Goal: Transaction & Acquisition: Purchase product/service

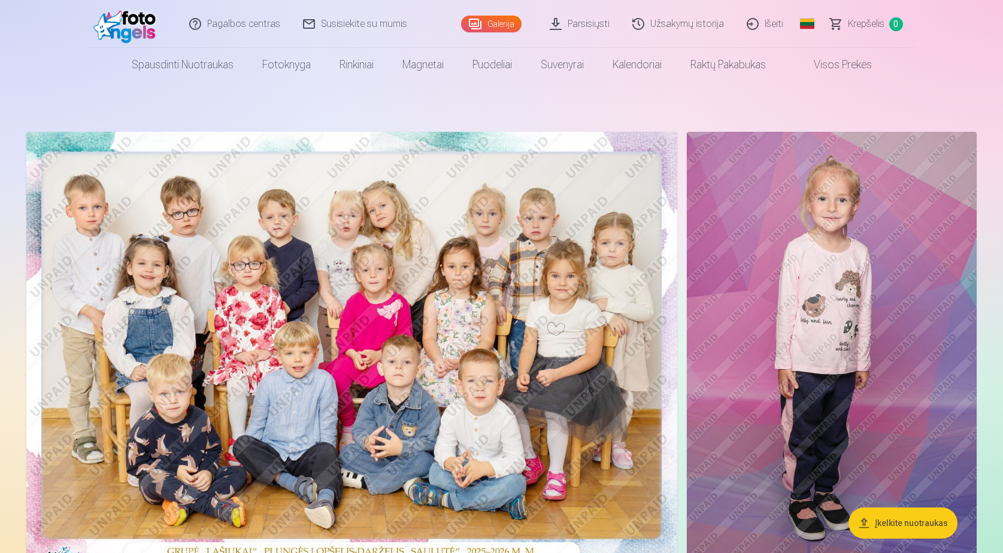
click at [855, 25] on span "Krepšelis" at bounding box center [866, 24] width 37 height 14
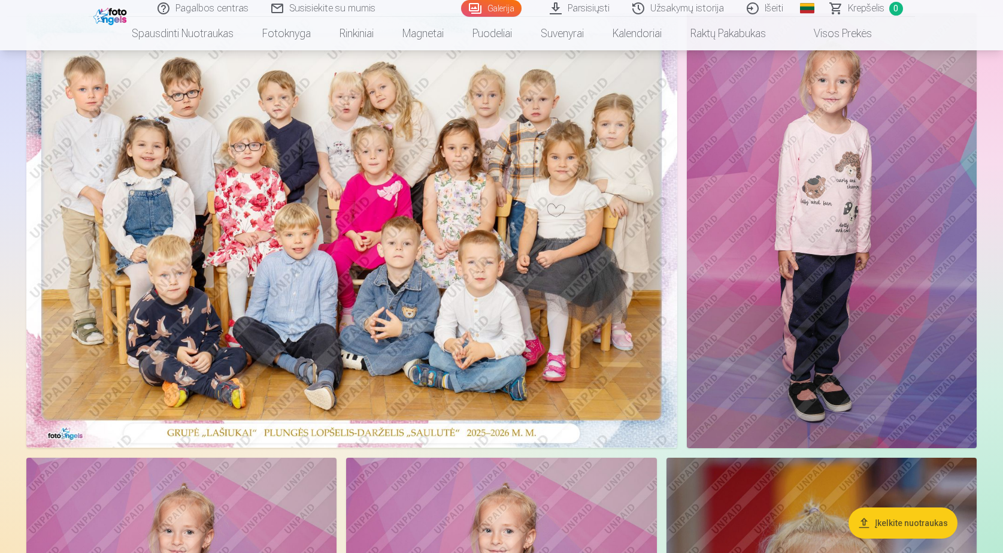
scroll to position [120, 0]
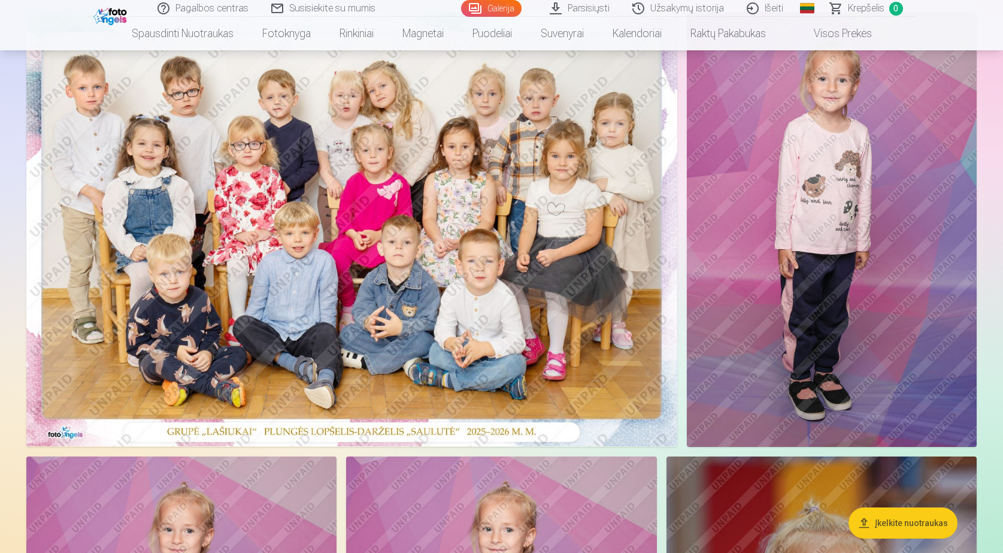
drag, startPoint x: 450, startPoint y: 289, endPoint x: 393, endPoint y: 293, distance: 56.5
click at [393, 293] on img at bounding box center [351, 229] width 651 height 434
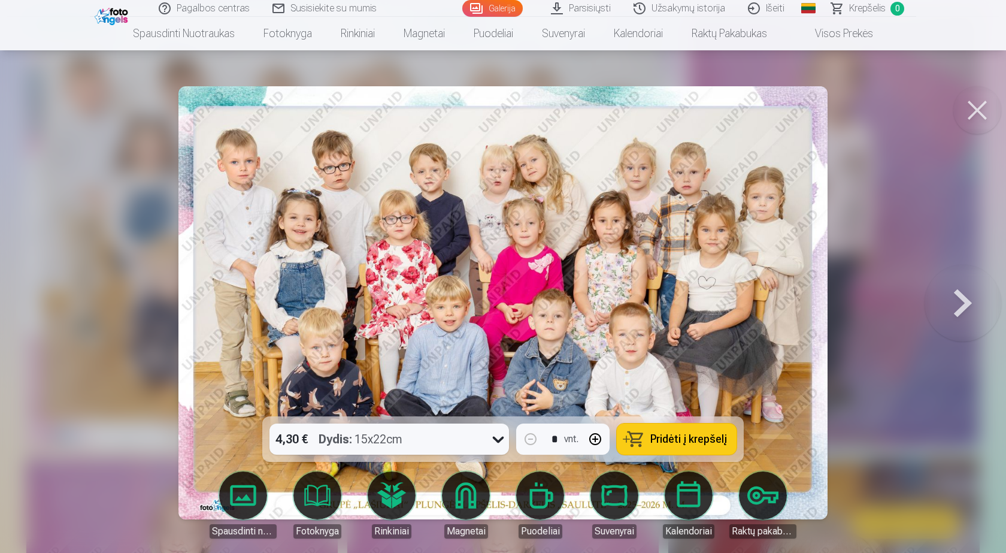
click at [670, 443] on span "Pridėti į krepšelį" at bounding box center [688, 439] width 77 height 11
click at [904, 105] on div at bounding box center [503, 276] width 1006 height 553
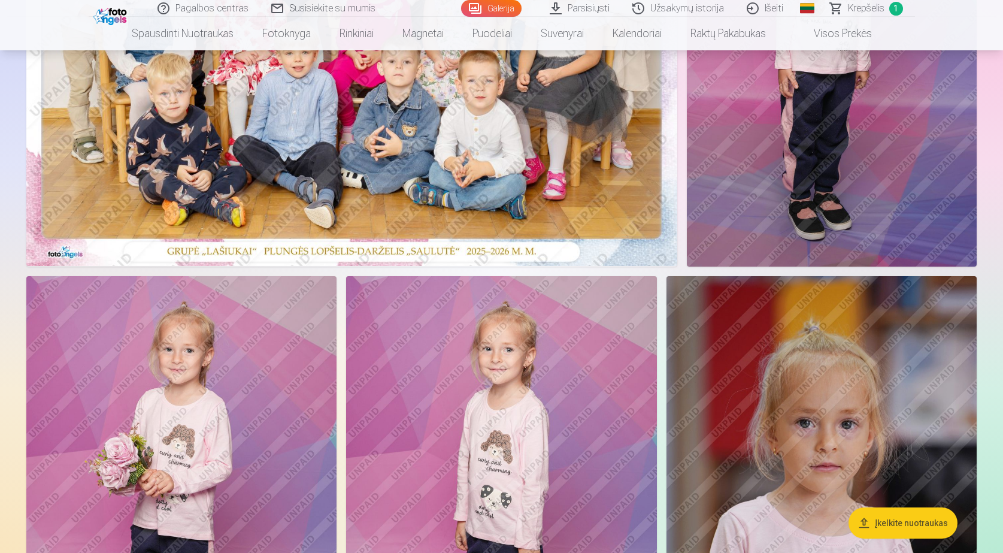
scroll to position [479, 0]
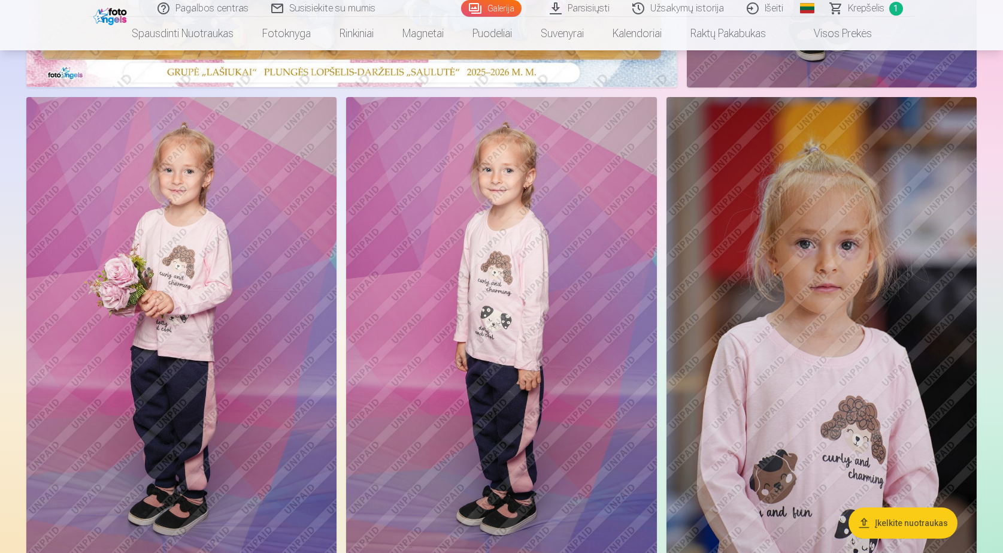
click at [219, 278] on img at bounding box center [181, 330] width 310 height 466
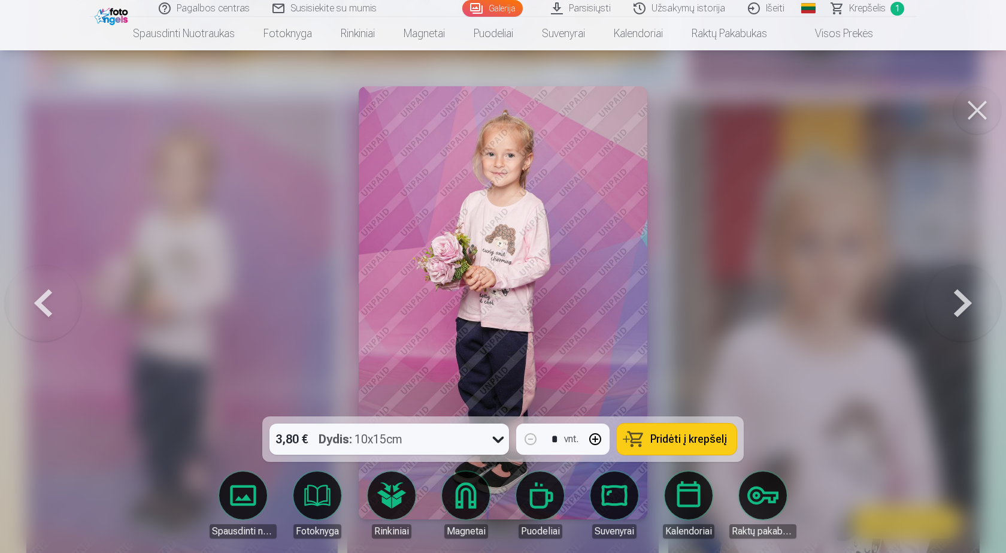
click at [690, 440] on span "Pridėti į krepšelį" at bounding box center [688, 439] width 77 height 11
click at [980, 110] on button at bounding box center [977, 110] width 48 height 48
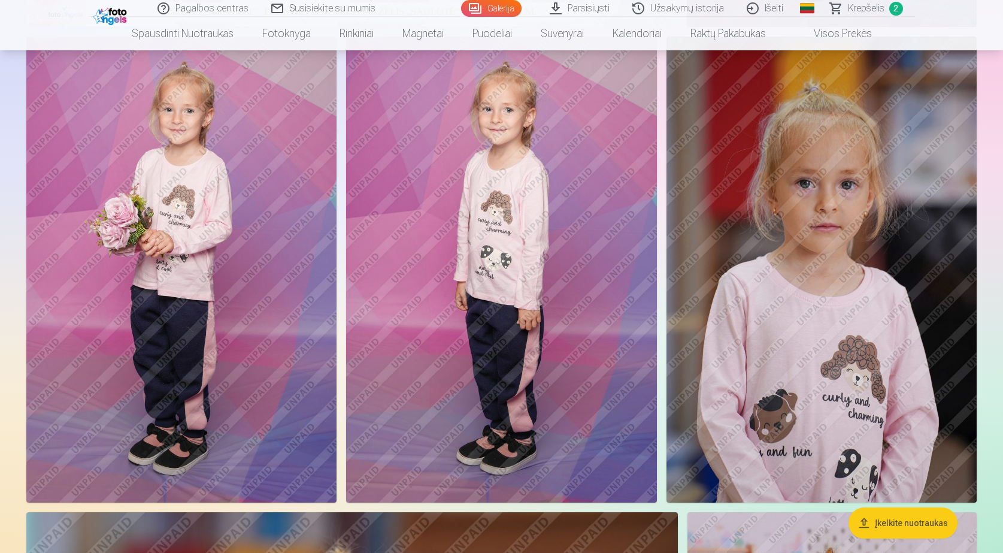
scroll to position [539, 0]
click at [822, 269] on img at bounding box center [822, 270] width 310 height 466
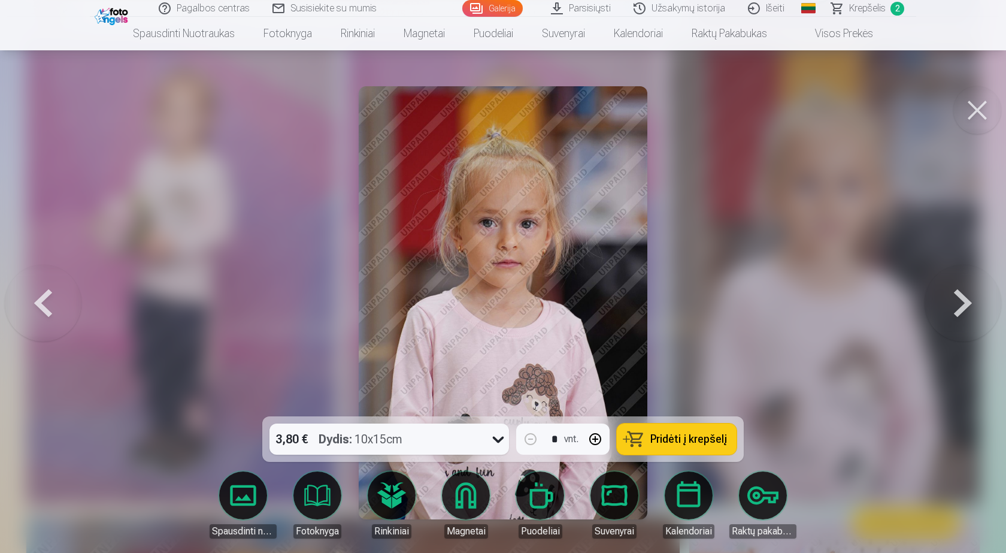
click at [676, 437] on span "Pridėti į krepšelį" at bounding box center [688, 439] width 77 height 11
click at [976, 106] on button at bounding box center [977, 110] width 48 height 48
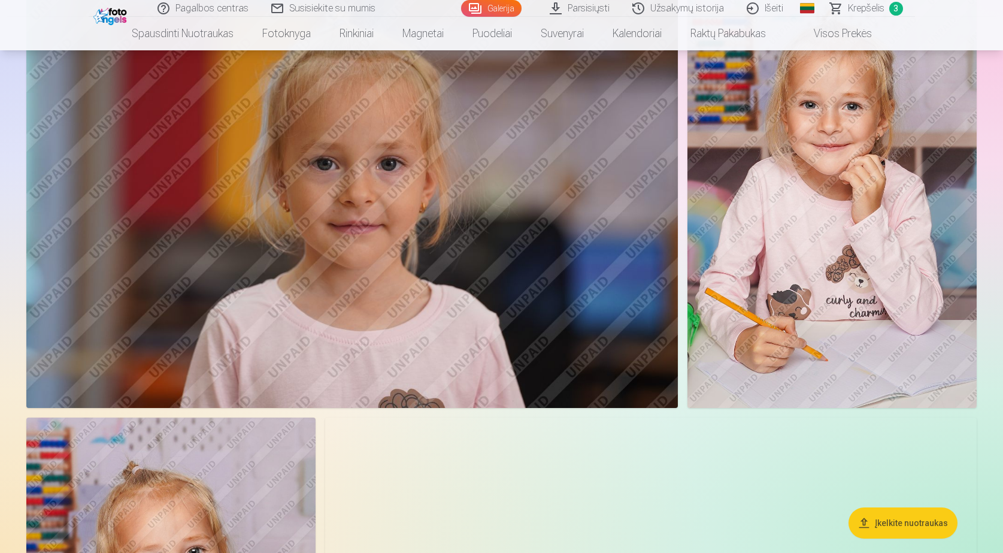
scroll to position [1018, 0]
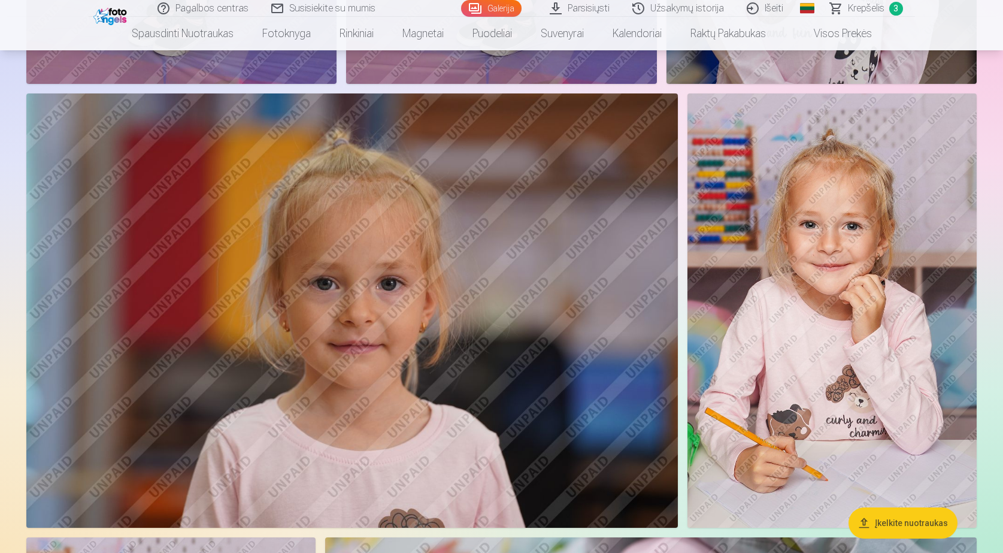
click at [429, 276] on img at bounding box center [352, 310] width 652 height 434
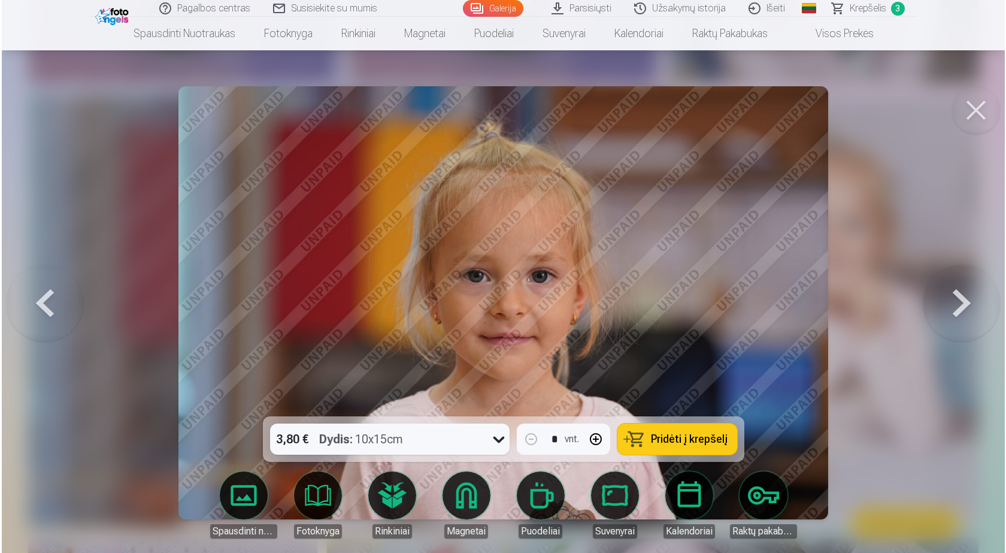
scroll to position [959, 0]
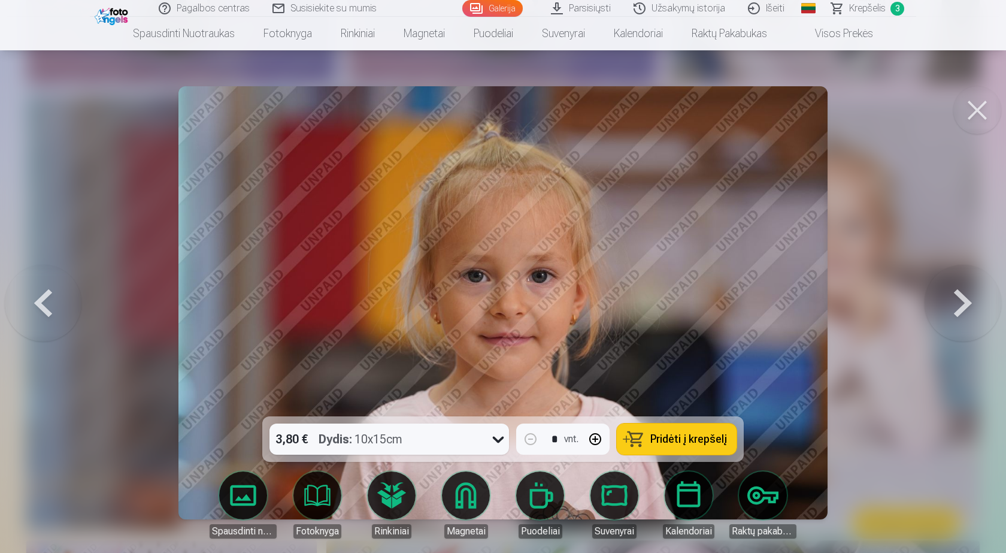
click at [685, 441] on span "Pridėti į krepšelį" at bounding box center [688, 439] width 77 height 11
click at [968, 116] on button at bounding box center [977, 110] width 48 height 48
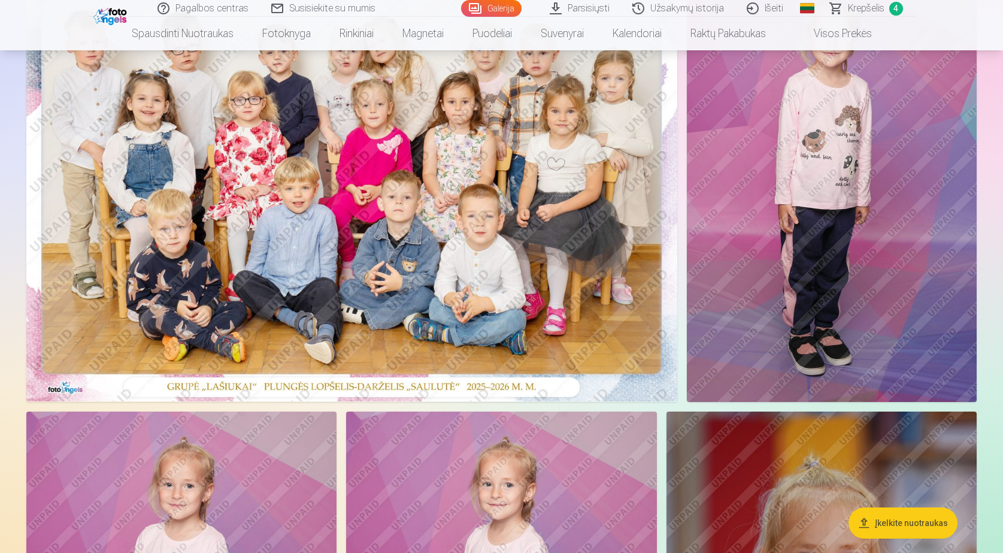
scroll to position [180, 0]
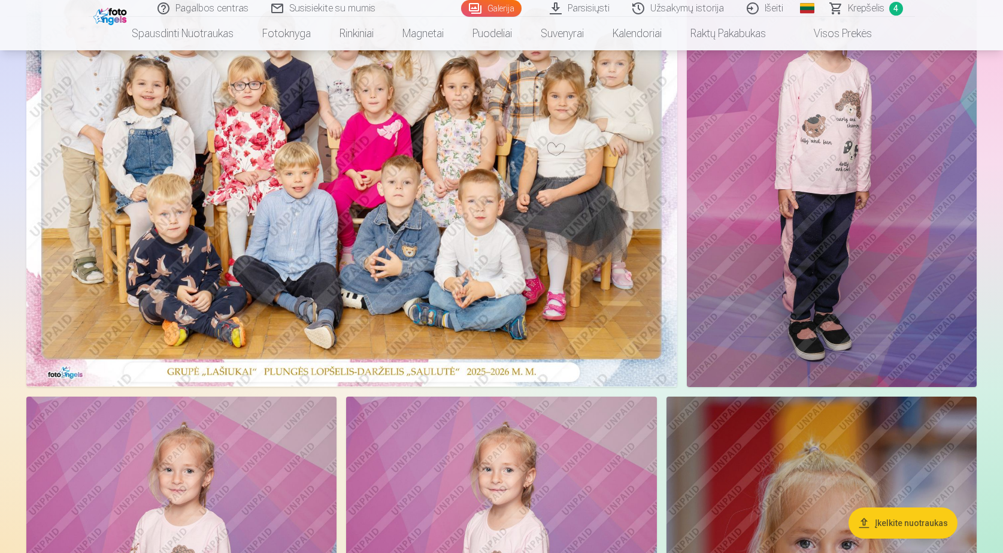
click at [399, 230] on img at bounding box center [351, 169] width 651 height 434
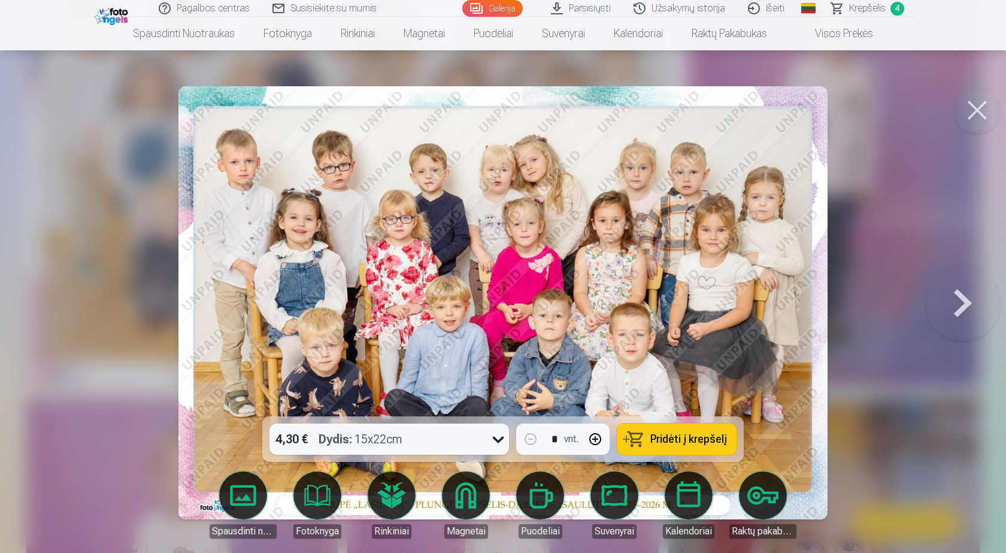
click at [973, 105] on button at bounding box center [977, 110] width 48 height 48
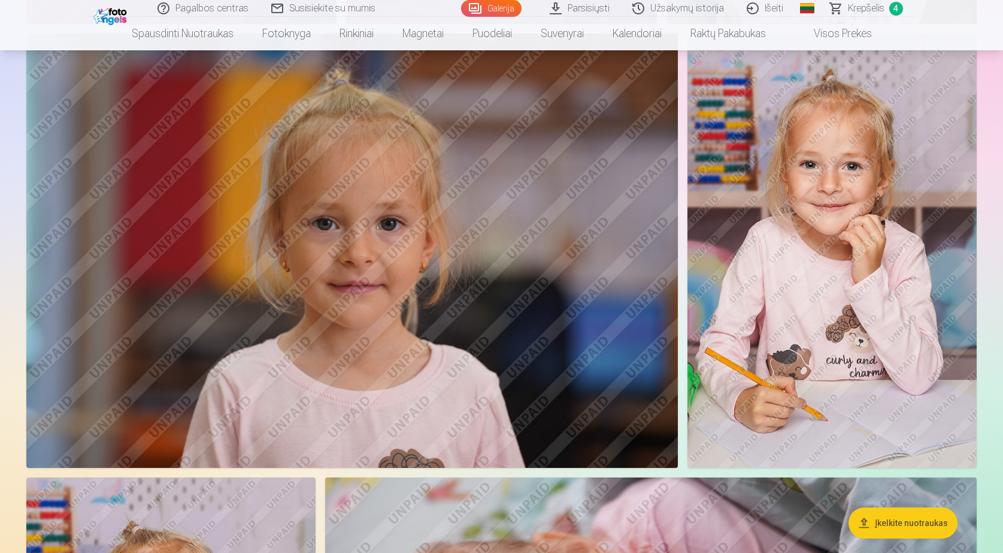
click at [804, 328] on img at bounding box center [832, 251] width 289 height 434
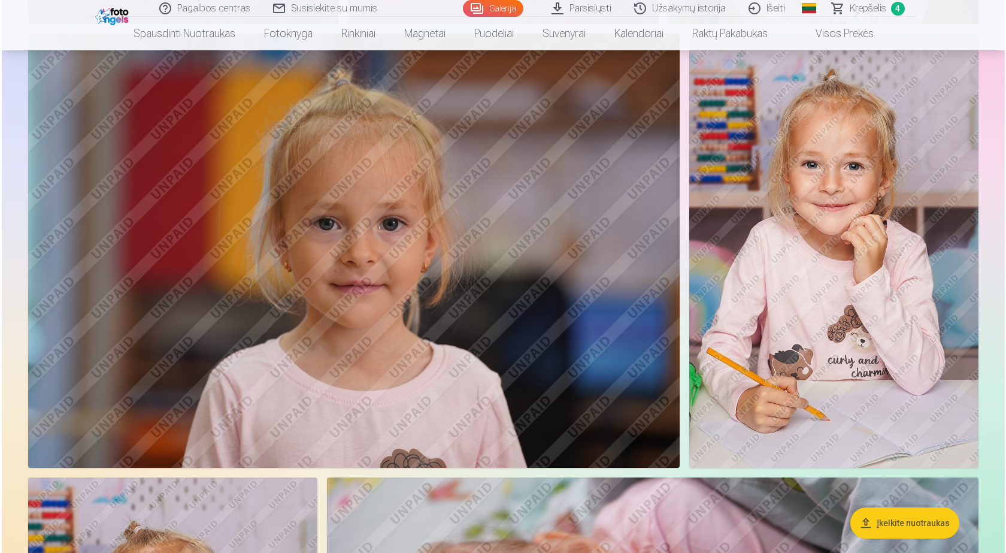
scroll to position [1019, 0]
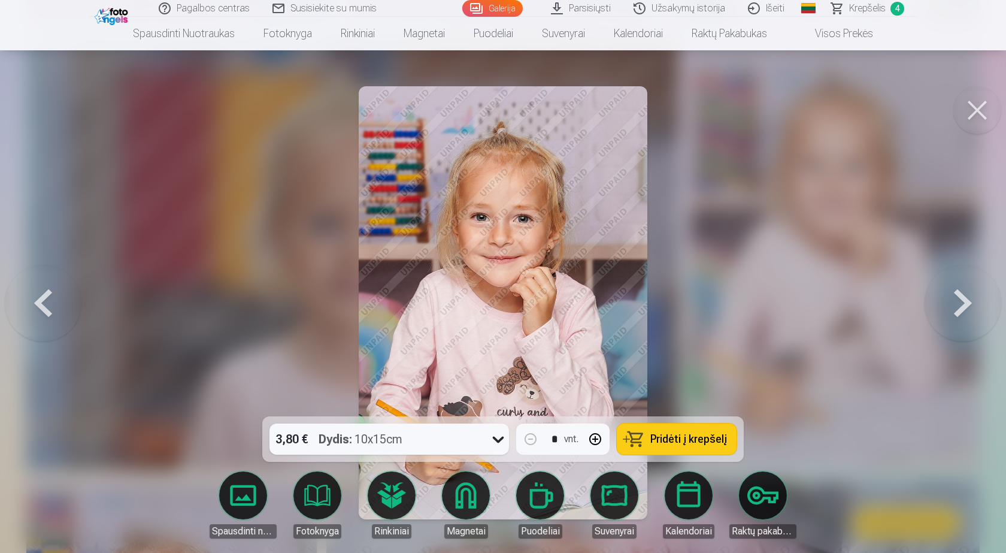
click at [659, 442] on span "Pridėti į krepšelį" at bounding box center [688, 439] width 77 height 11
click at [964, 107] on button at bounding box center [977, 110] width 48 height 48
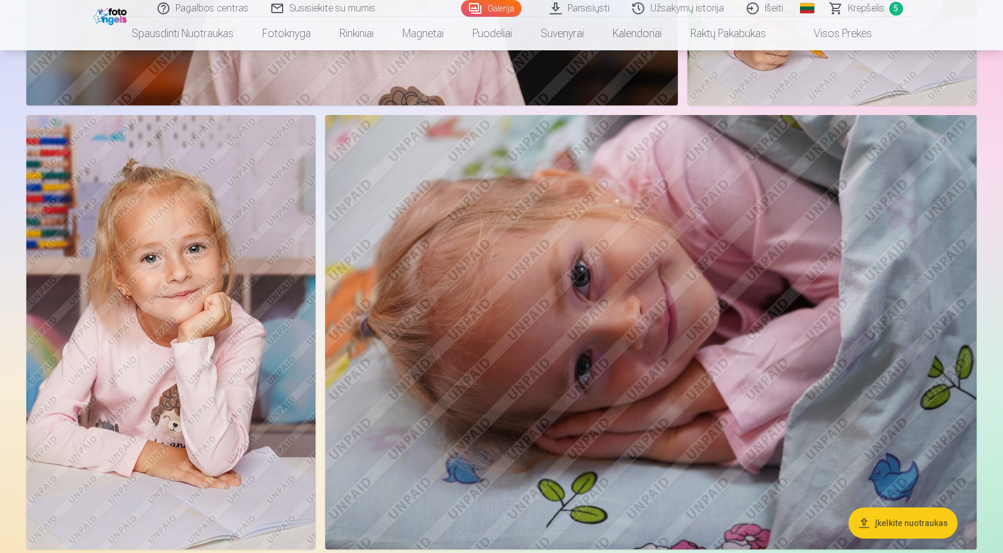
scroll to position [1377, 0]
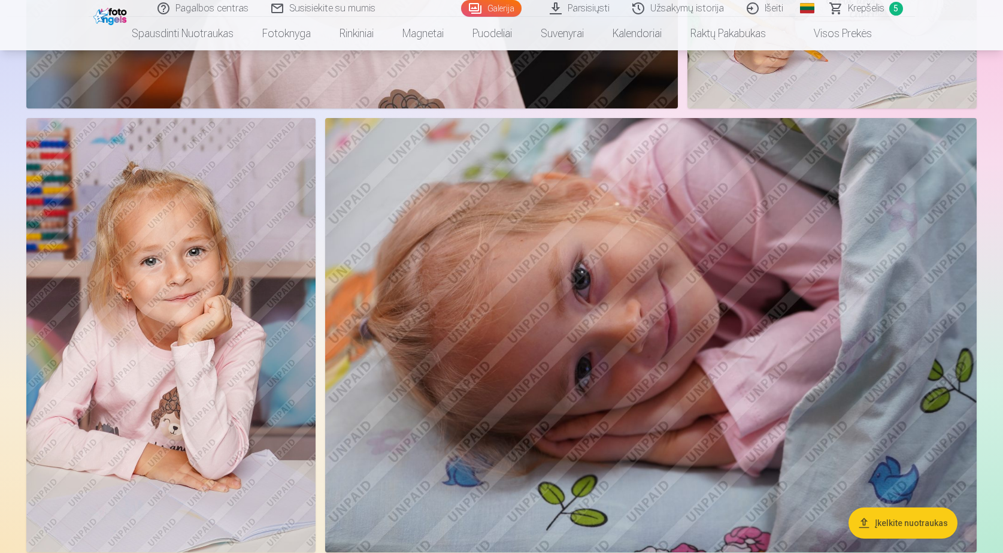
click at [201, 298] on img at bounding box center [170, 335] width 289 height 434
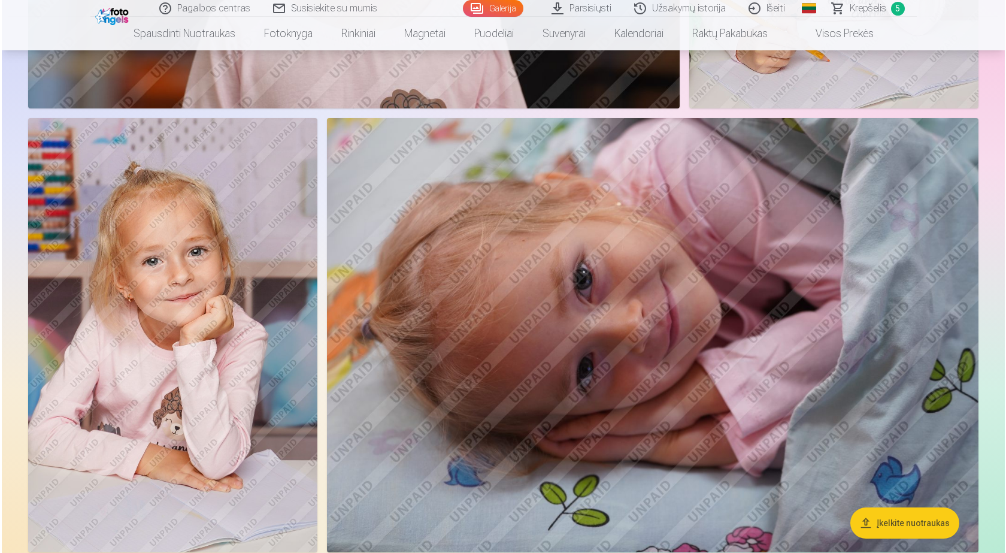
scroll to position [1380, 0]
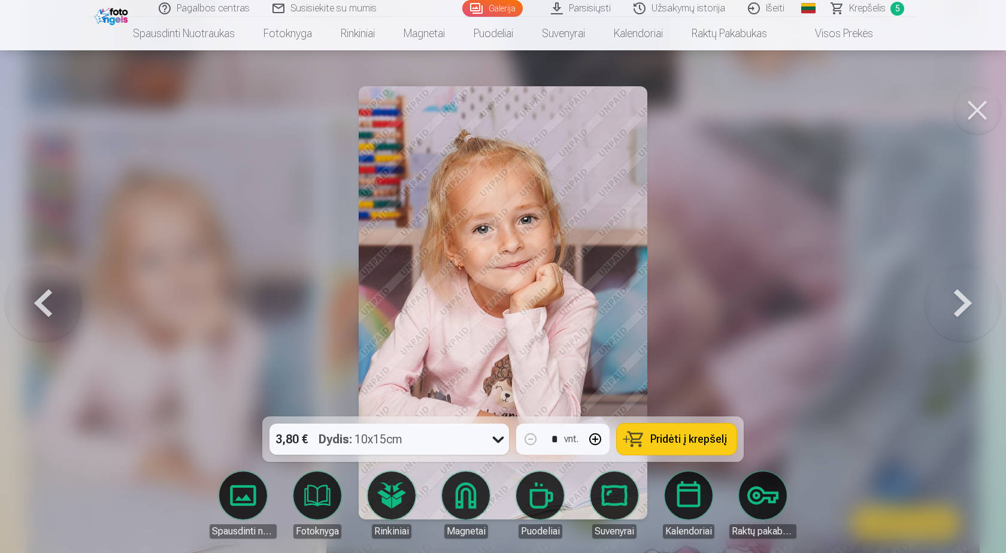
click at [673, 438] on span "Pridėti į krepšelį" at bounding box center [688, 439] width 77 height 11
click at [967, 114] on button at bounding box center [977, 110] width 48 height 48
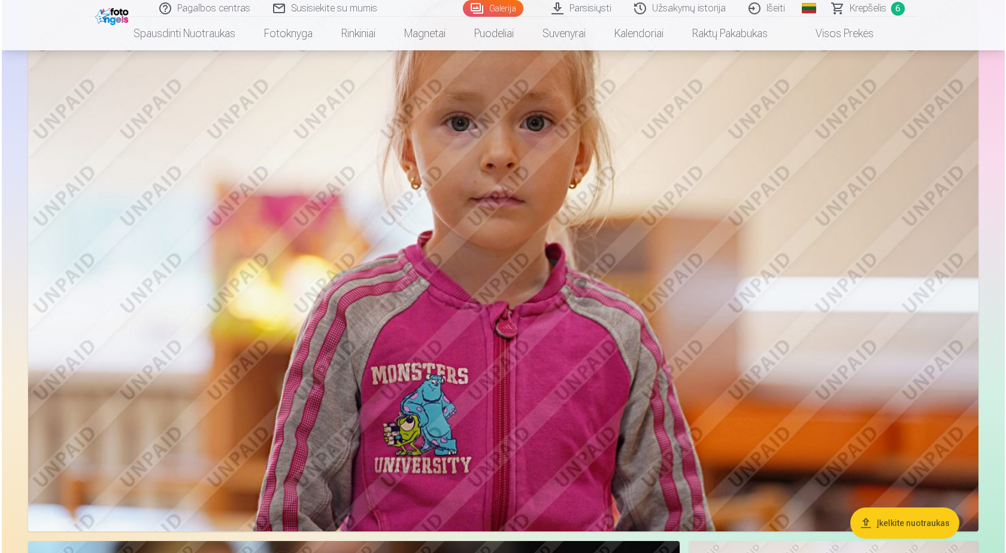
scroll to position [3773, 0]
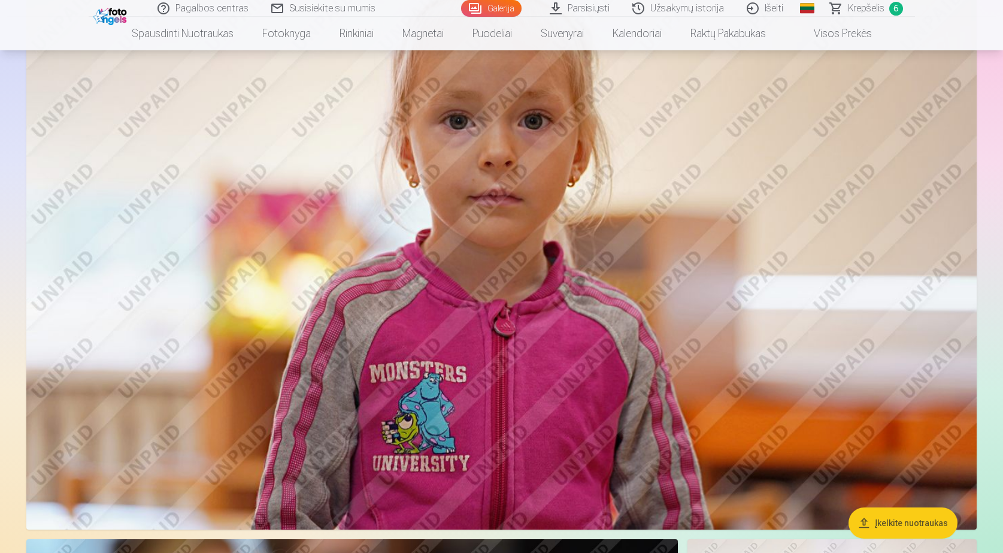
click at [441, 226] on img at bounding box center [501, 213] width 950 height 634
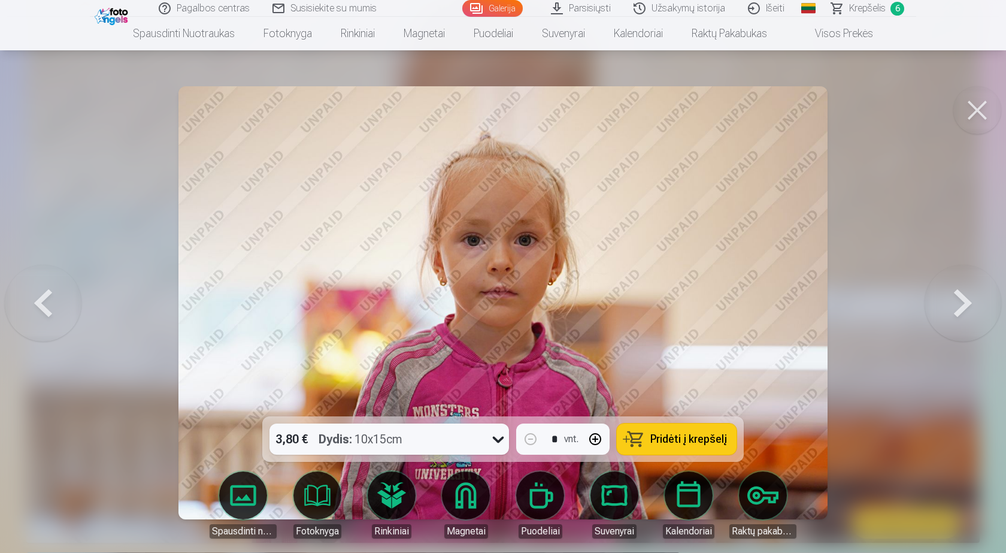
click at [685, 444] on span "Pridėti į krepšelį" at bounding box center [688, 439] width 77 height 11
click at [979, 110] on button at bounding box center [977, 110] width 48 height 48
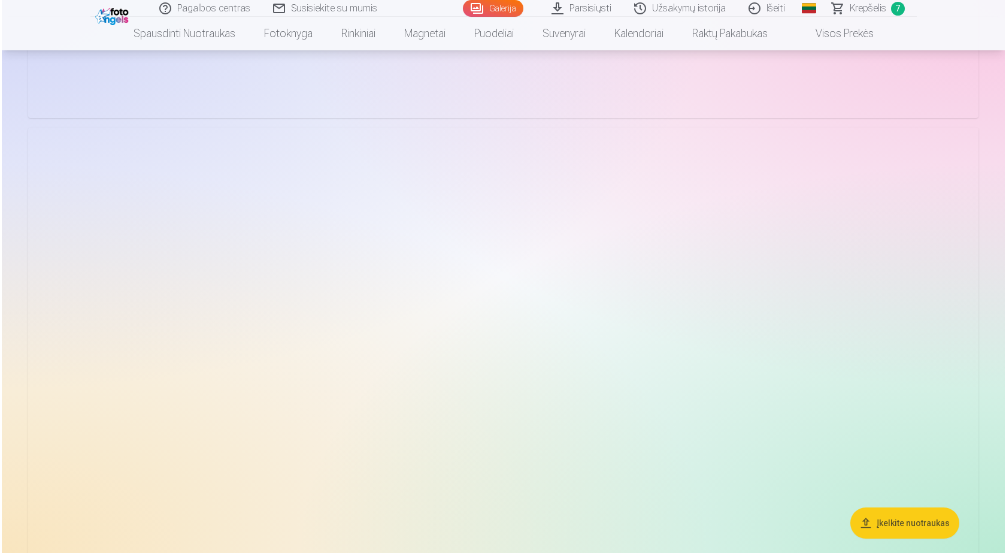
scroll to position [7355, 0]
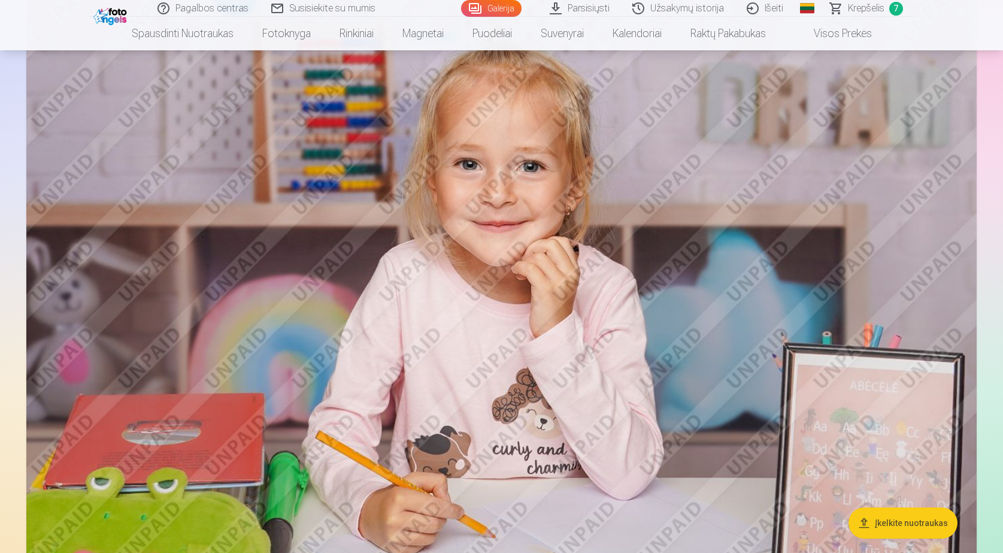
click at [470, 303] on img at bounding box center [501, 290] width 950 height 634
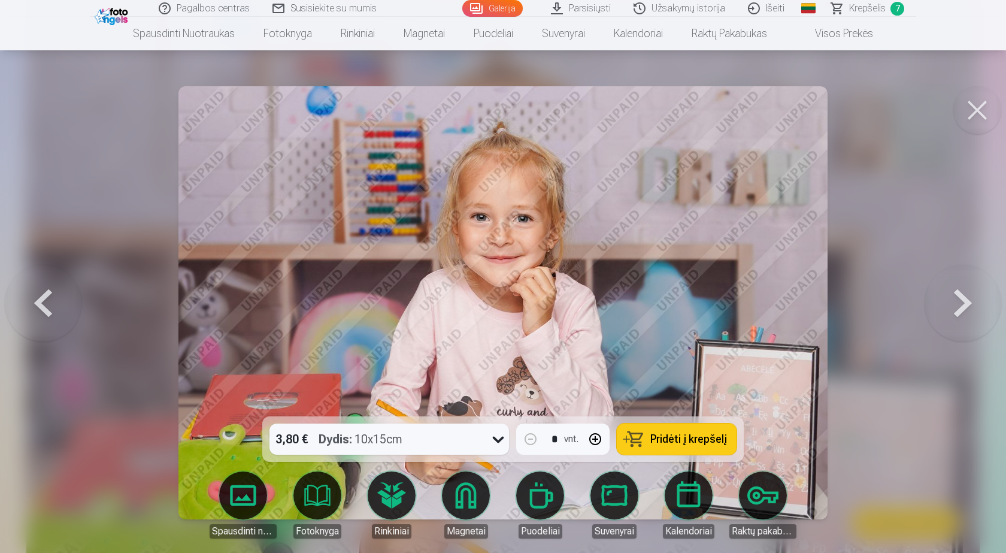
click at [392, 438] on div "Dydis : 10x15cm" at bounding box center [361, 438] width 84 height 31
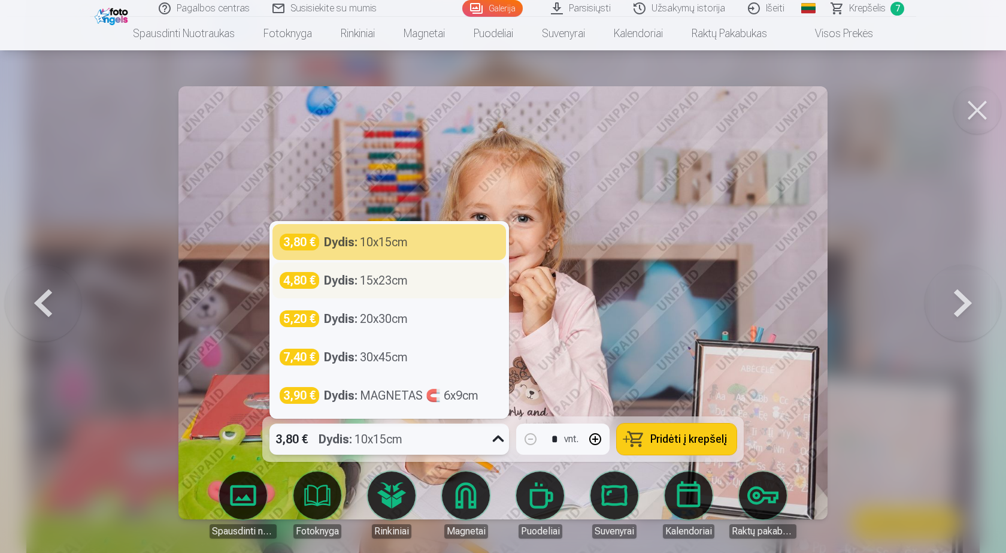
click at [396, 274] on div "Dydis : 15x23cm" at bounding box center [366, 280] width 84 height 17
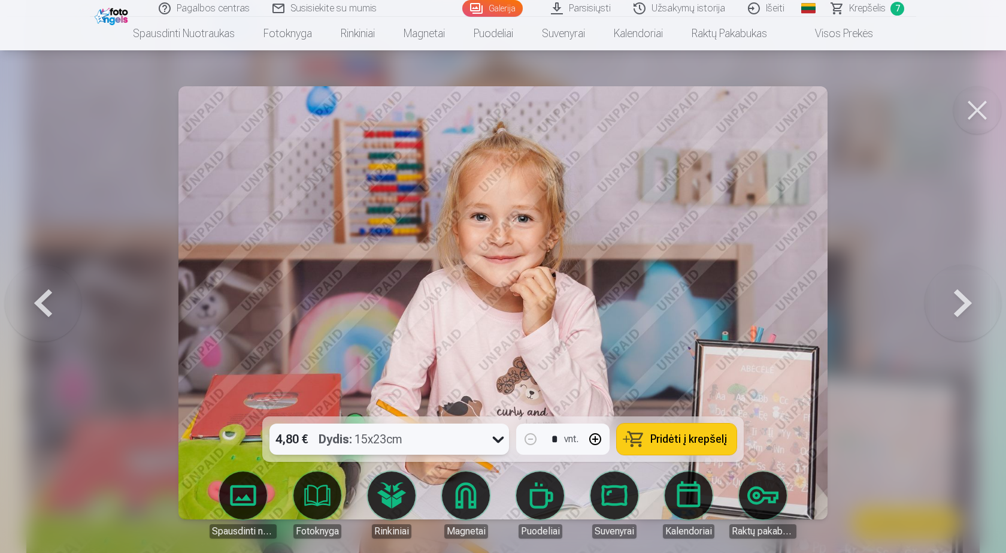
click at [679, 441] on span "Pridėti į krepšelį" at bounding box center [688, 439] width 77 height 11
click at [971, 107] on button at bounding box center [977, 110] width 48 height 48
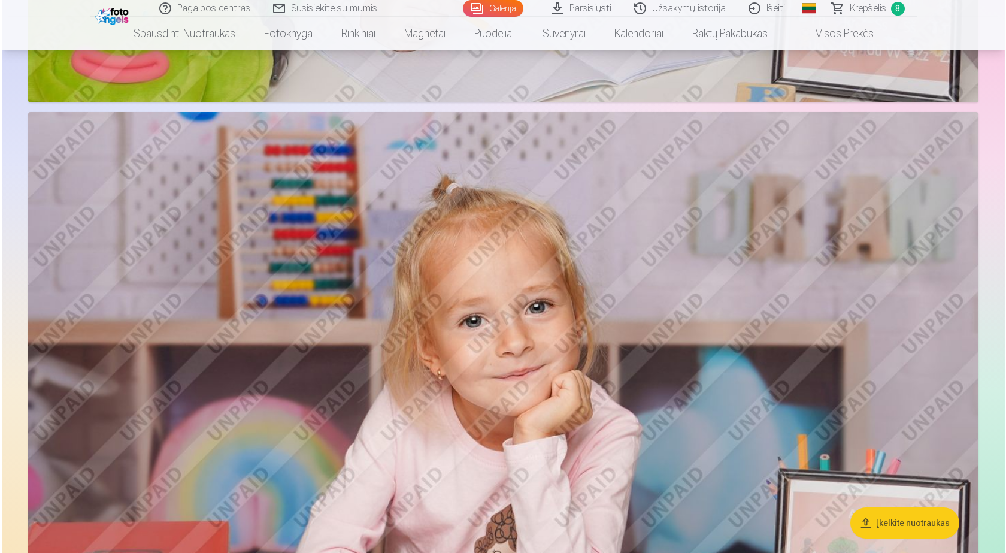
scroll to position [8052, 0]
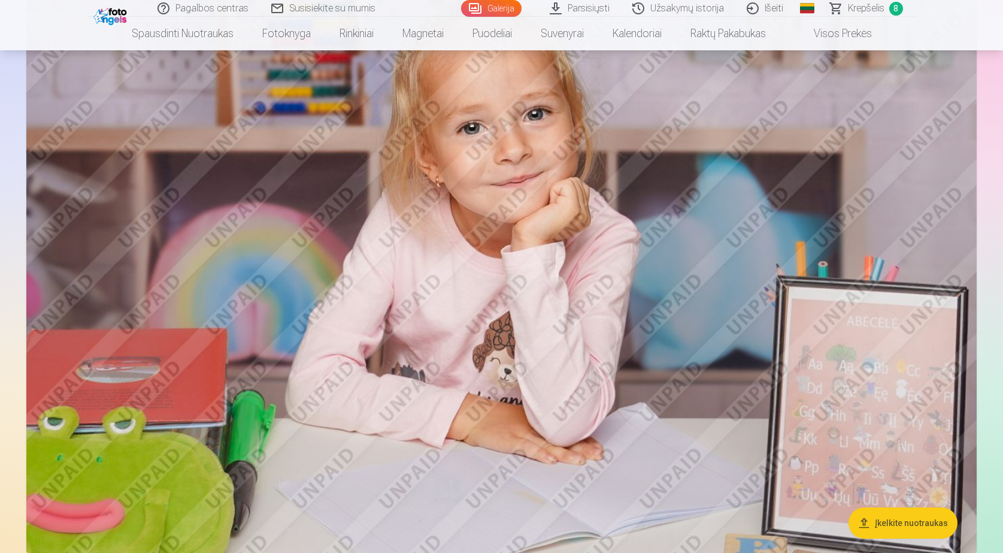
click at [489, 265] on img at bounding box center [501, 236] width 950 height 634
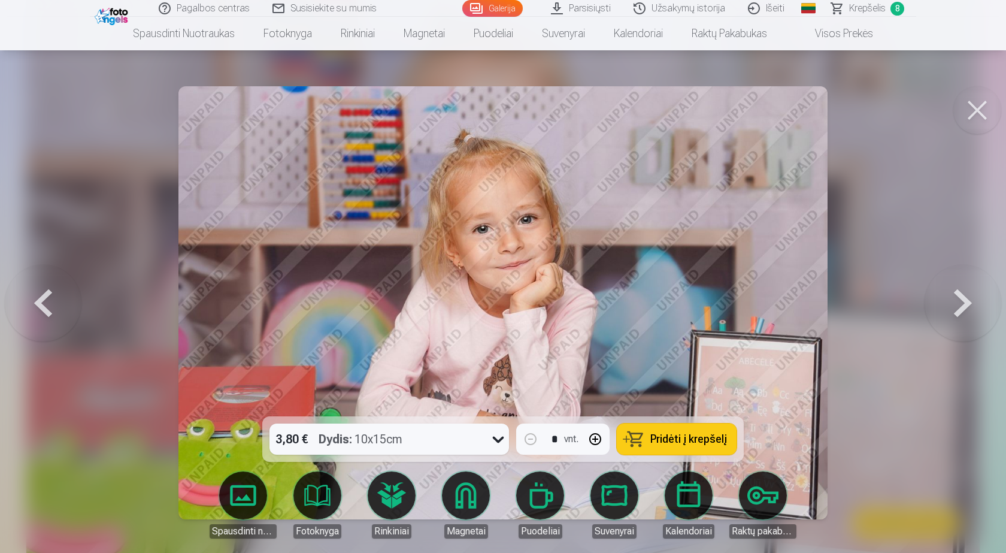
click at [662, 446] on button "Pridėti į krepšelį" at bounding box center [677, 438] width 120 height 31
click at [974, 112] on button at bounding box center [977, 110] width 48 height 48
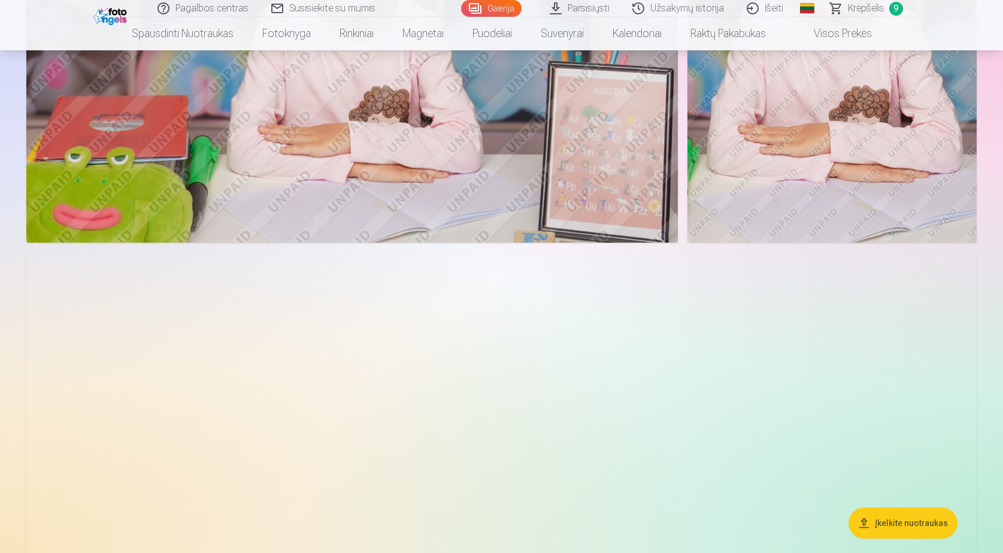
scroll to position [8566, 0]
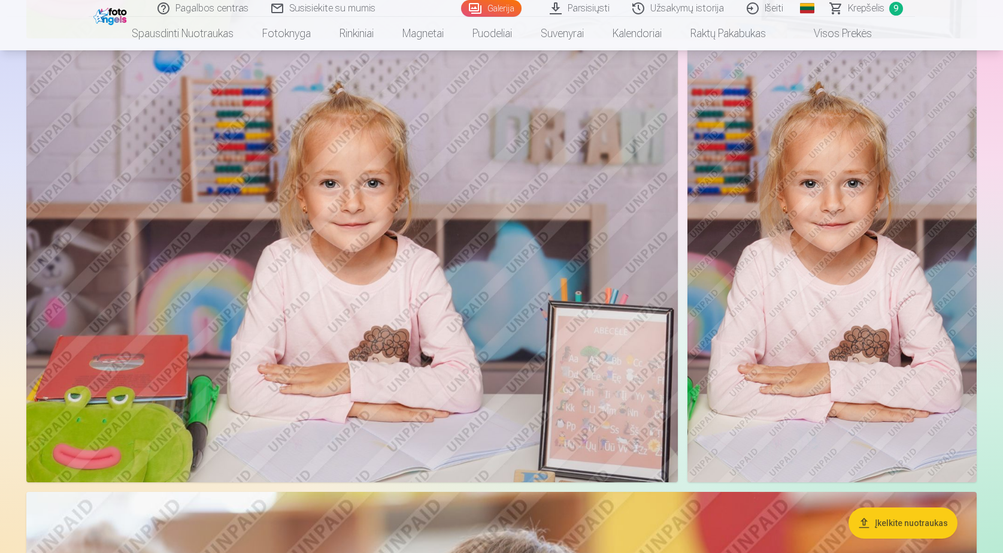
click at [776, 301] on img at bounding box center [832, 265] width 289 height 434
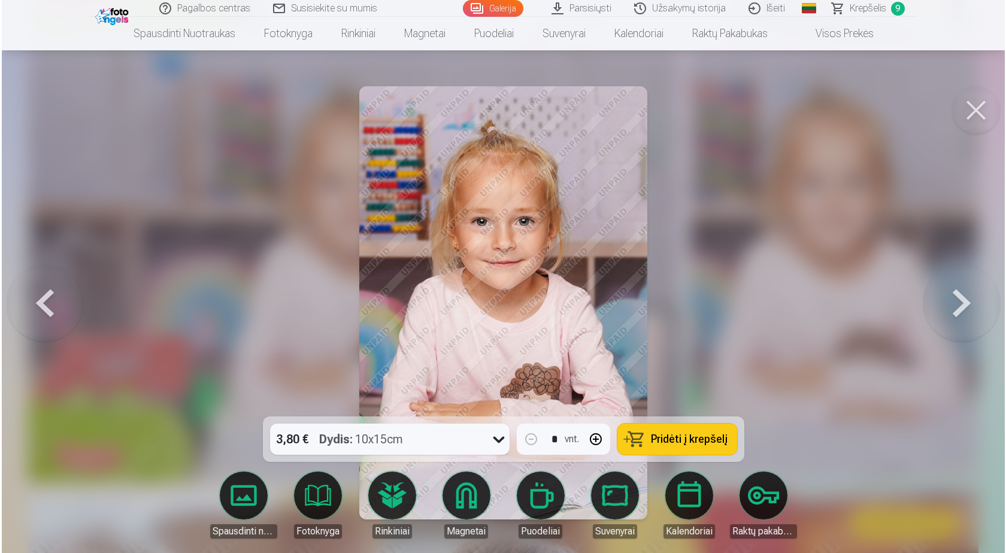
scroll to position [8591, 0]
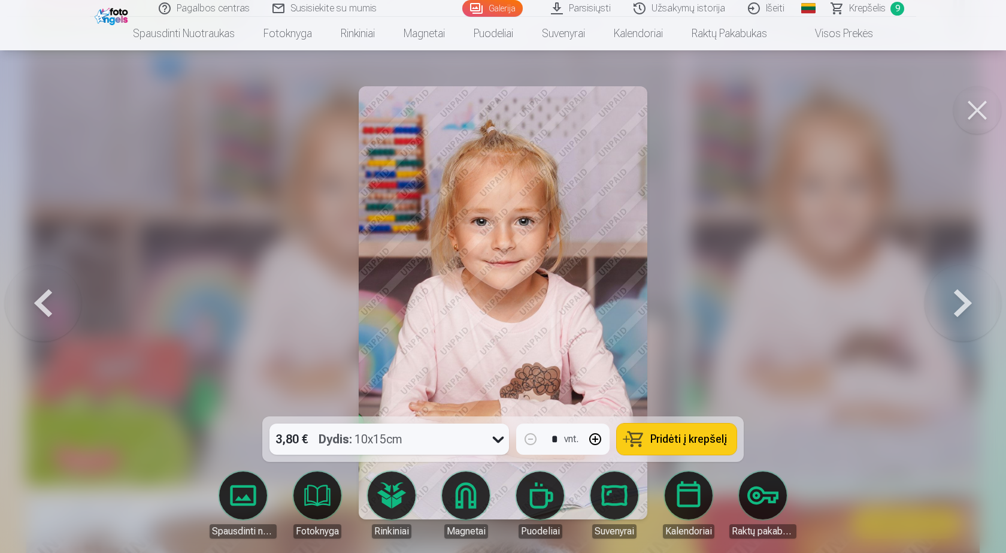
click at [665, 427] on button "Pridėti į krepšelį" at bounding box center [677, 438] width 120 height 31
click at [972, 102] on button at bounding box center [977, 110] width 48 height 48
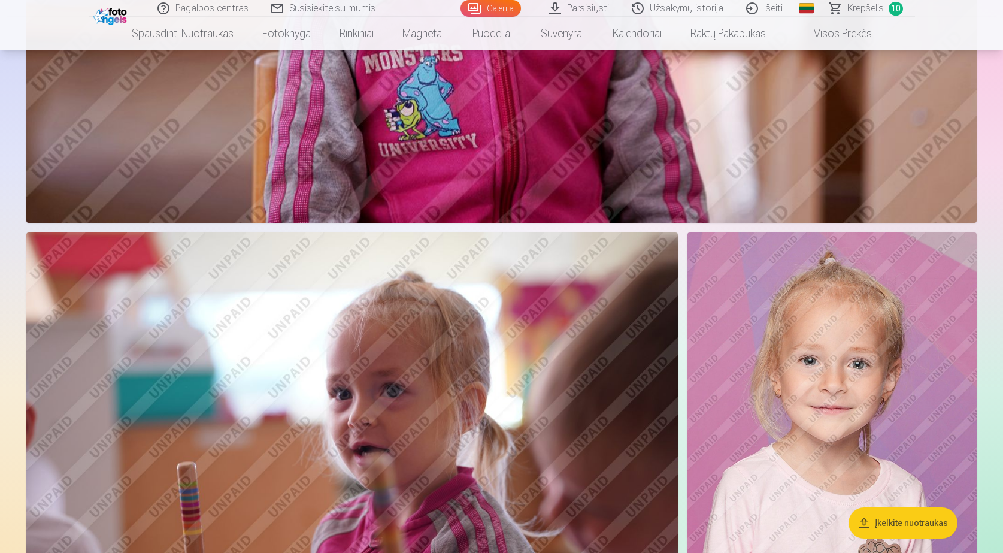
scroll to position [10303, 0]
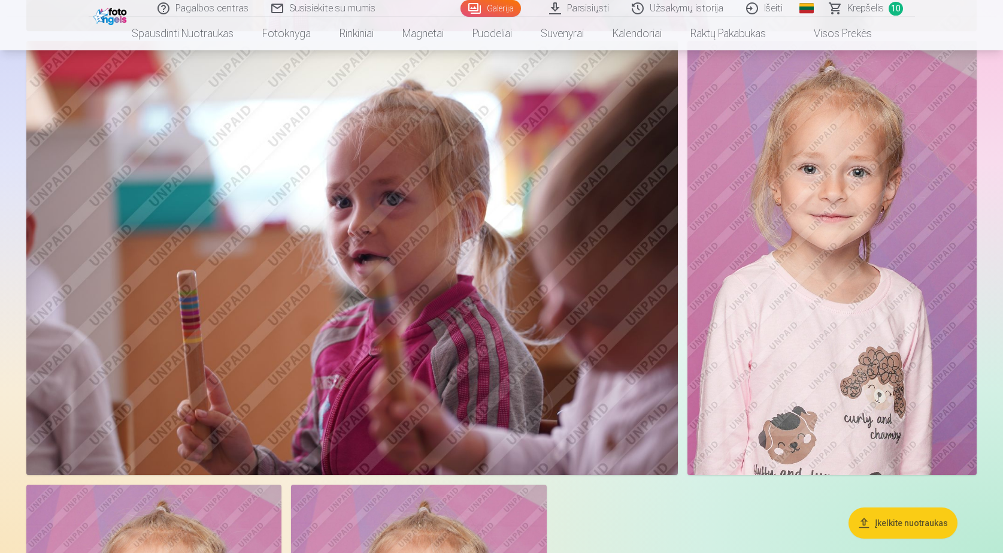
click at [755, 294] on img at bounding box center [832, 258] width 289 height 434
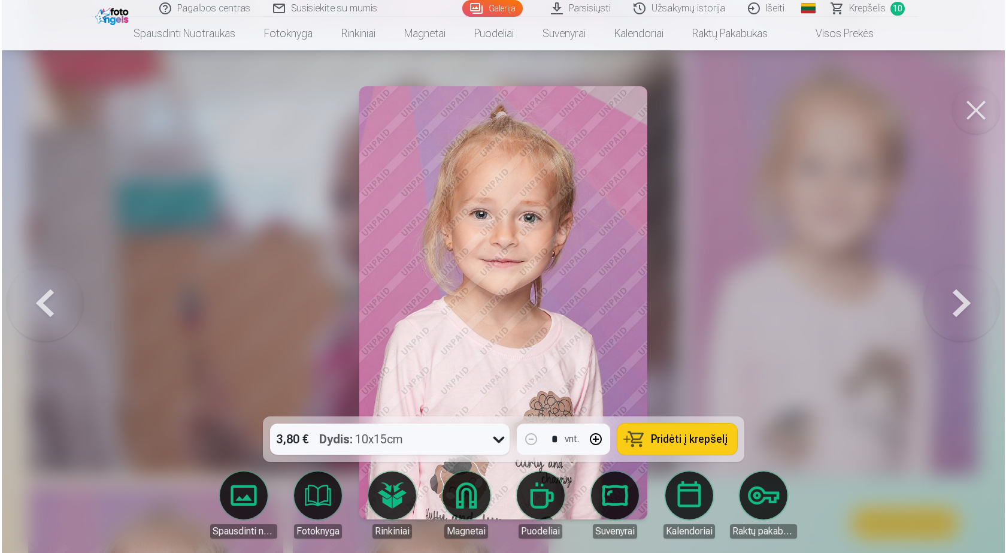
scroll to position [10332, 0]
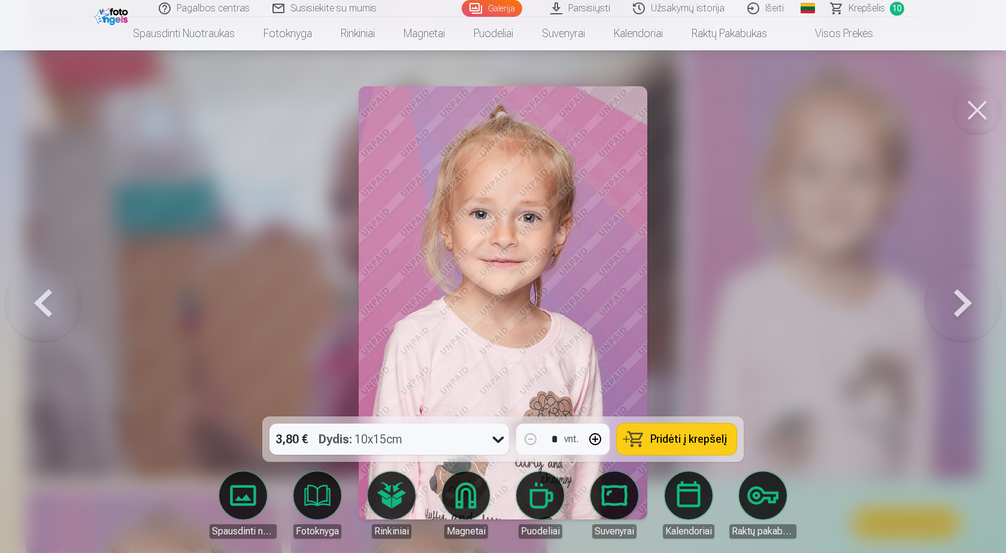
click at [680, 443] on span "Pridėti į krepšelį" at bounding box center [688, 439] width 77 height 11
click at [968, 107] on button at bounding box center [977, 110] width 48 height 48
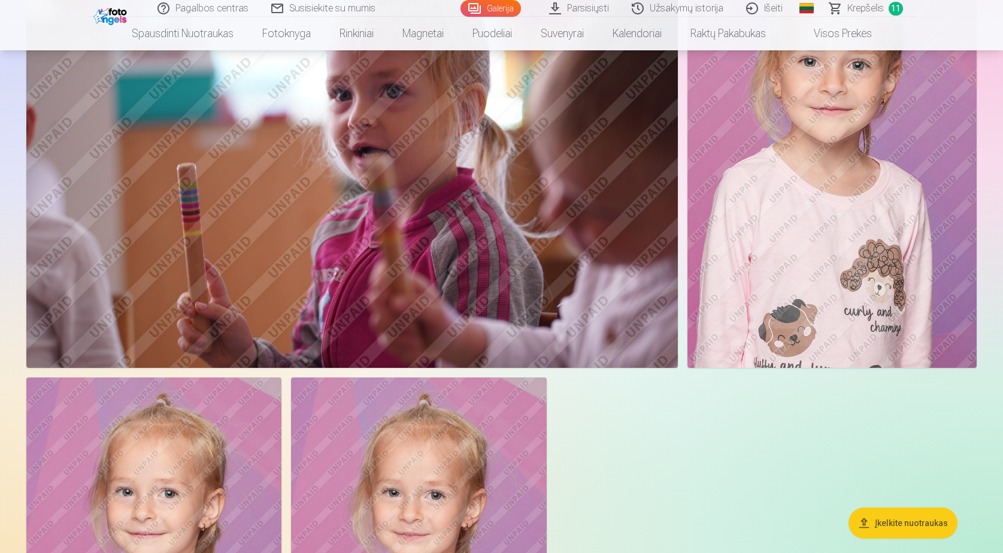
scroll to position [10662, 0]
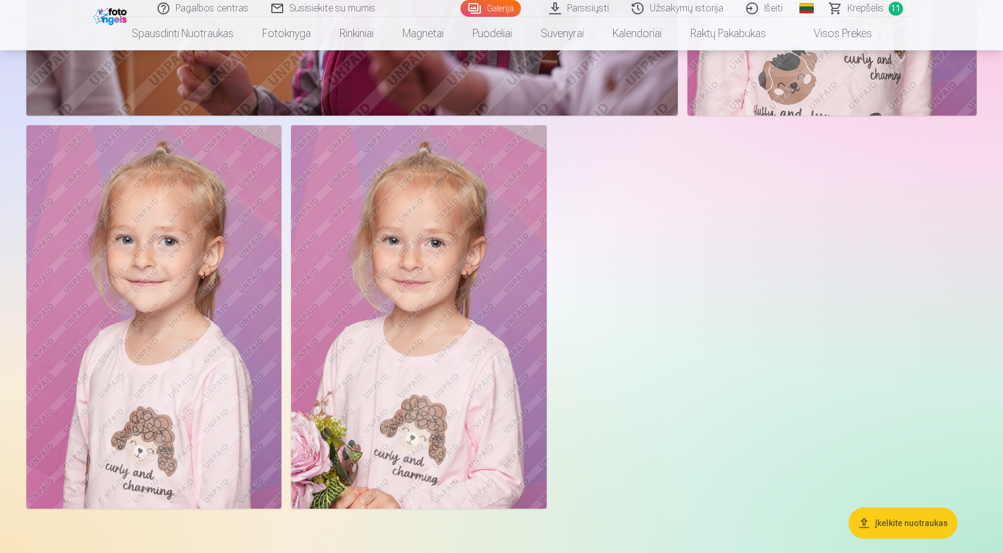
click at [387, 319] on img at bounding box center [418, 316] width 255 height 383
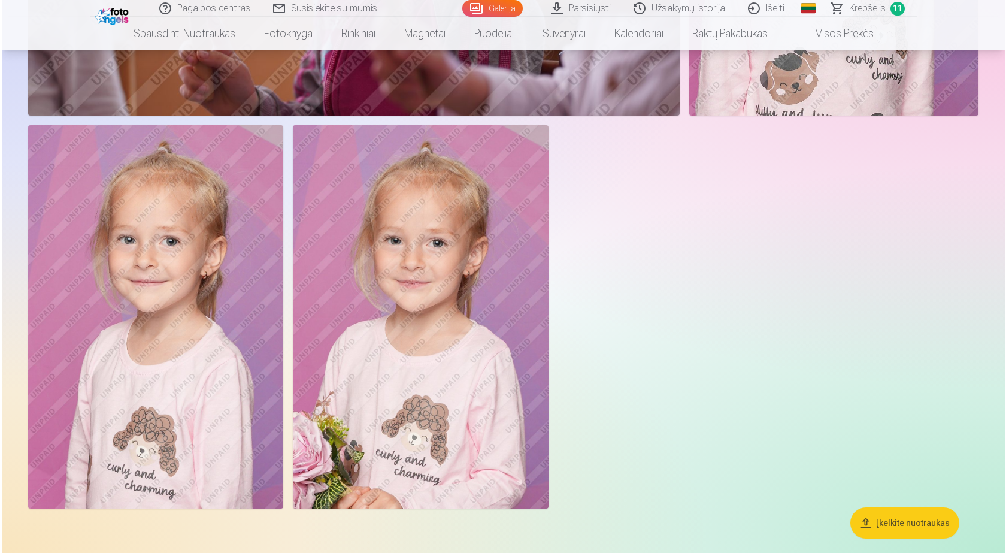
scroll to position [10694, 0]
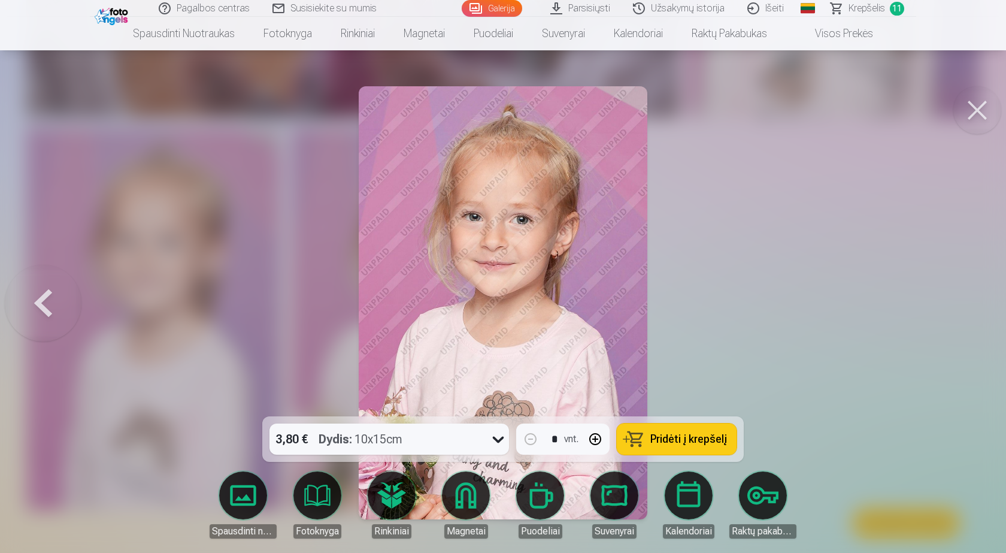
drag, startPoint x: 669, startPoint y: 447, endPoint x: 680, endPoint y: 438, distance: 14.9
click at [670, 447] on button "Pridėti į krepšelį" at bounding box center [677, 438] width 120 height 31
click at [971, 107] on button at bounding box center [977, 110] width 48 height 48
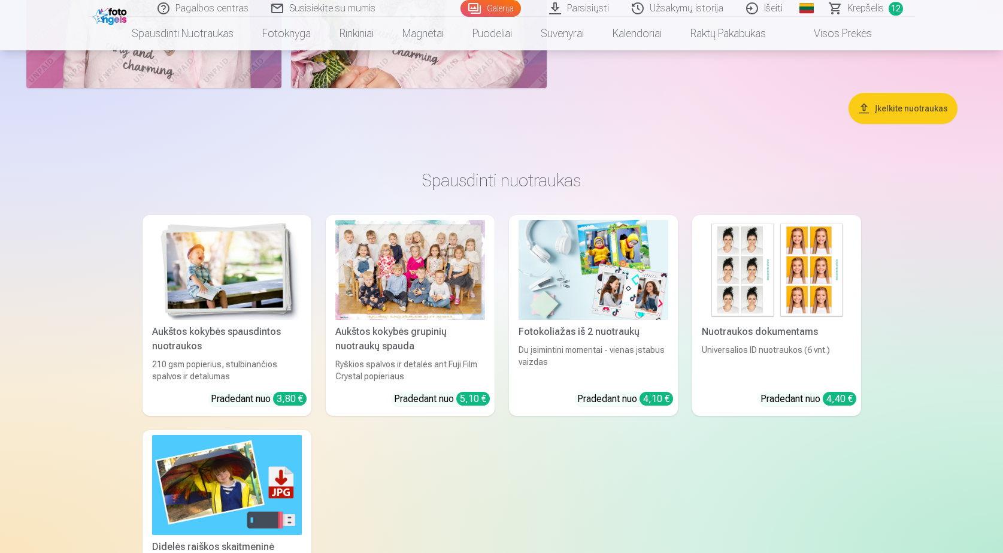
scroll to position [11082, 0]
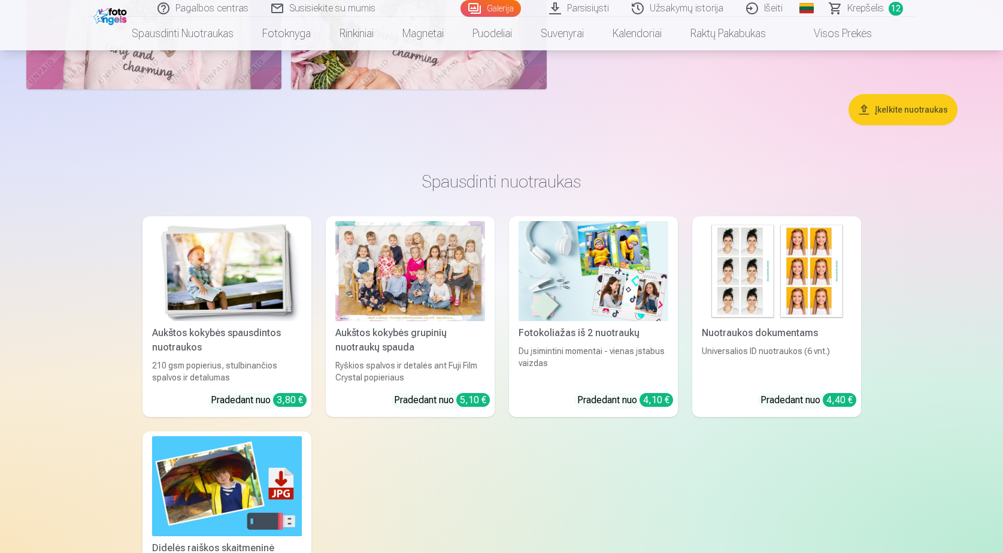
click at [260, 362] on div "210 gsm popierius, stulbinančios spalvos ir detalumas" at bounding box center [226, 371] width 159 height 24
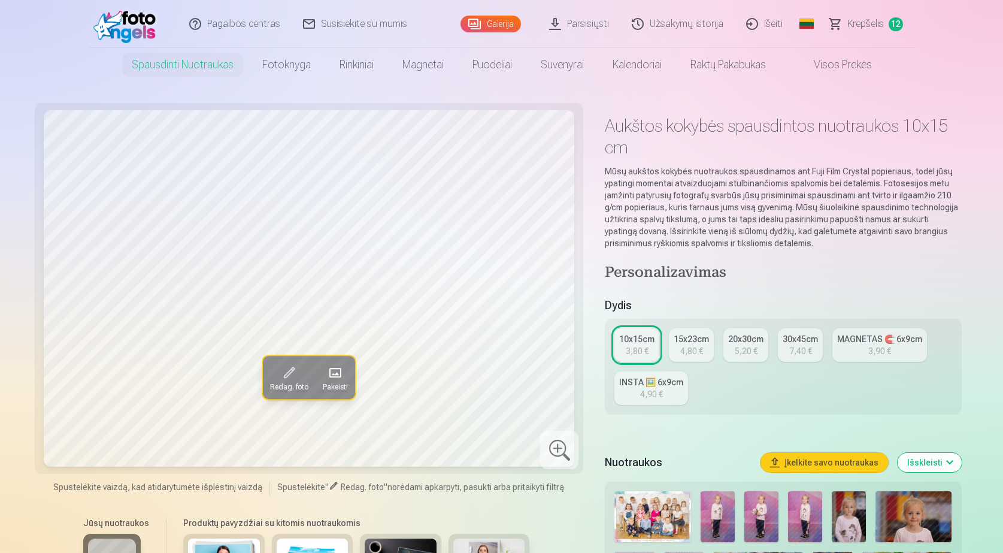
click at [340, 385] on span "Pakeisti" at bounding box center [335, 387] width 25 height 10
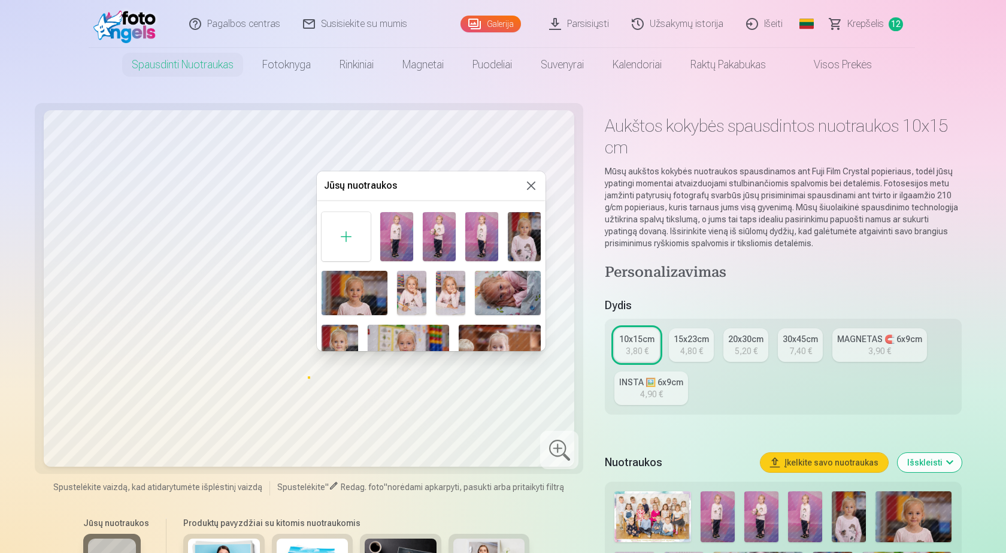
click at [362, 300] on img at bounding box center [355, 293] width 66 height 44
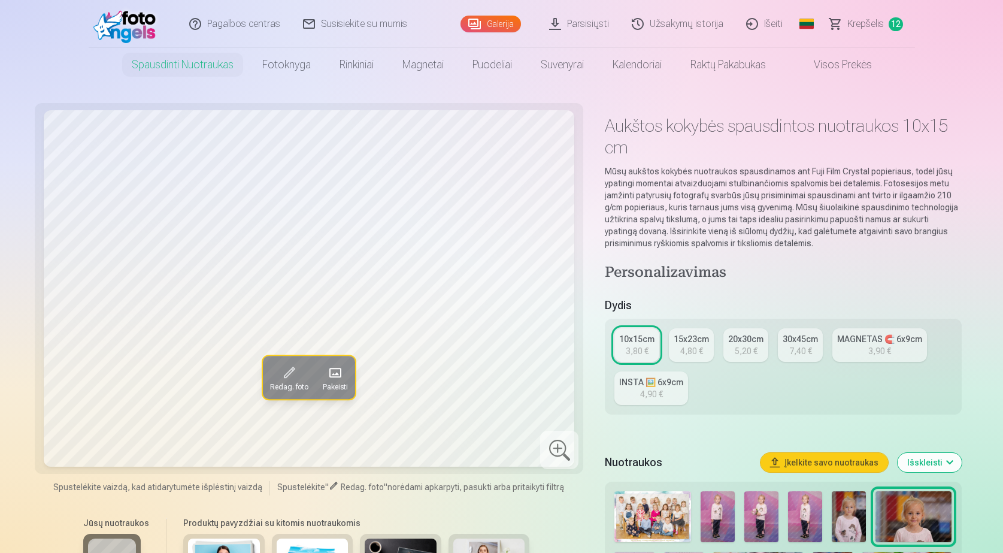
click at [287, 380] on button "Redag. foto" at bounding box center [289, 377] width 53 height 43
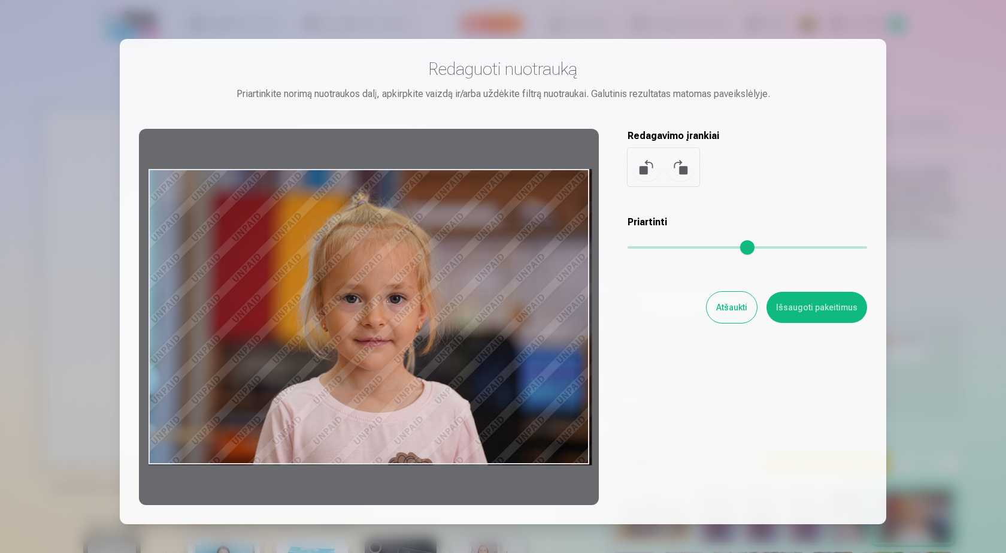
drag, startPoint x: 439, startPoint y: 252, endPoint x: 639, endPoint y: 207, distance: 205.0
click at [463, 256] on div at bounding box center [369, 317] width 460 height 376
click at [644, 169] on button at bounding box center [646, 167] width 29 height 29
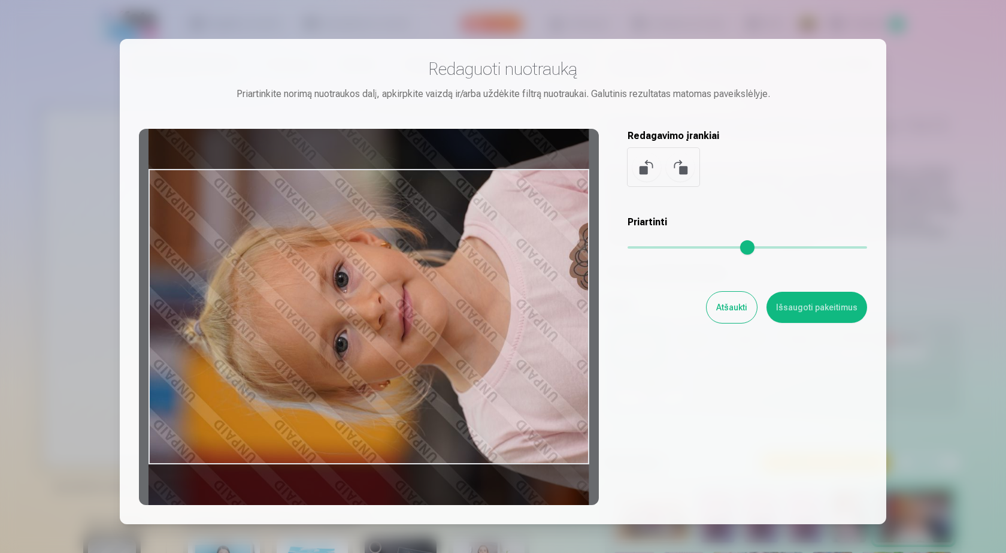
click at [644, 169] on button at bounding box center [646, 167] width 29 height 29
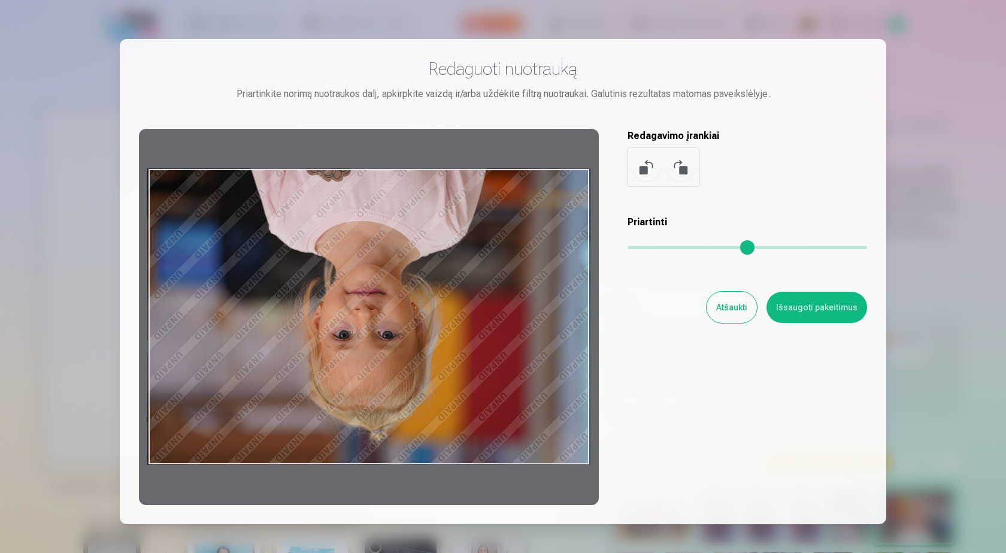
click at [644, 169] on button at bounding box center [646, 167] width 29 height 29
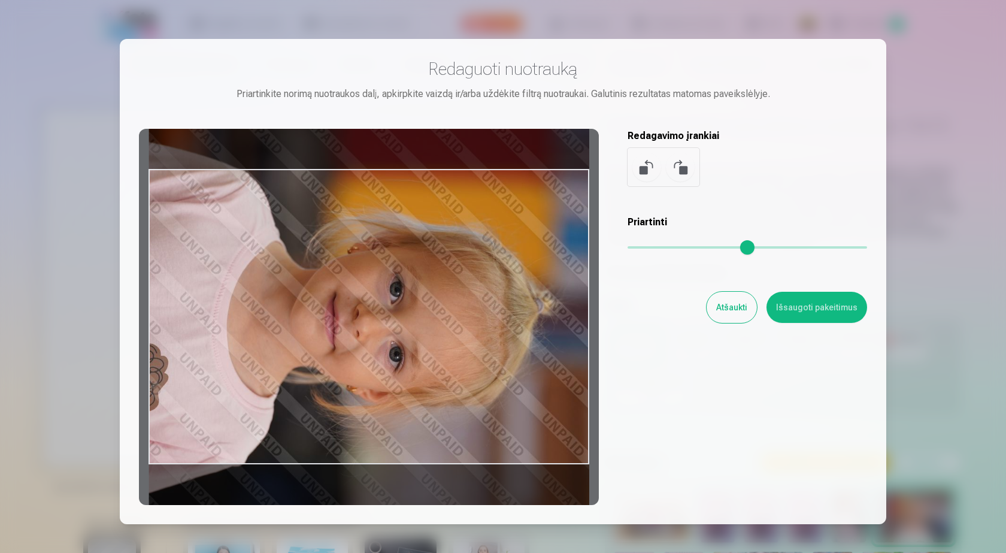
click at [644, 169] on button at bounding box center [646, 167] width 29 height 29
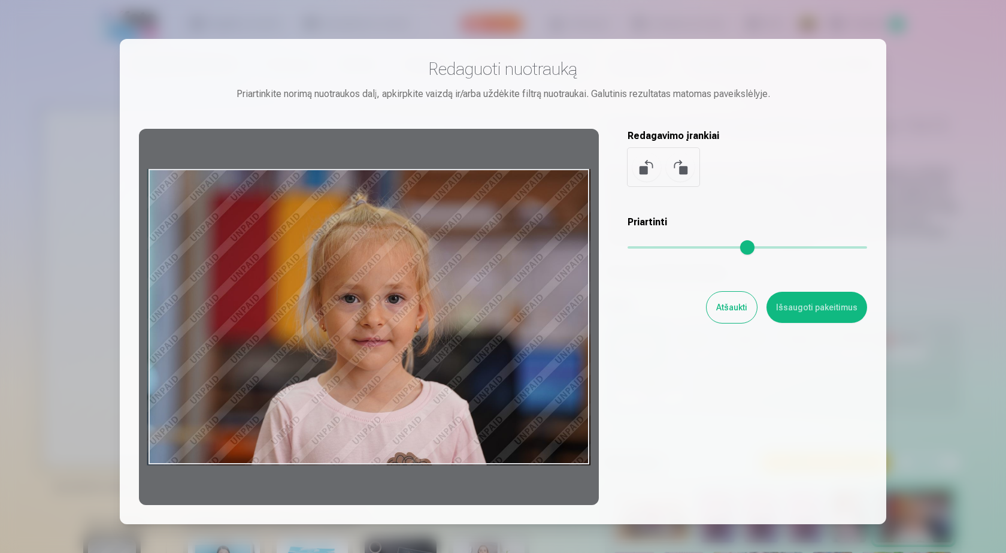
click at [644, 169] on button at bounding box center [646, 167] width 29 height 29
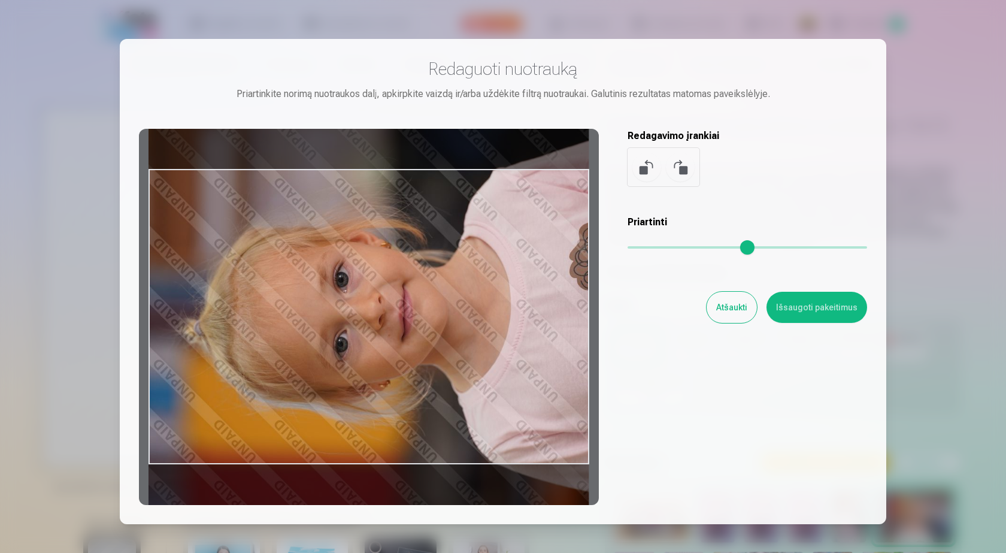
click at [643, 169] on button at bounding box center [646, 167] width 29 height 29
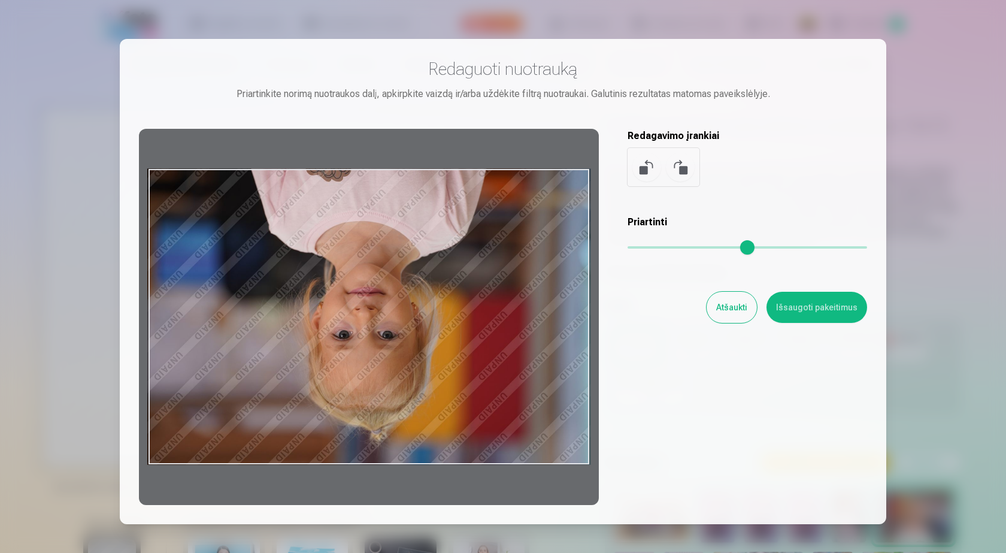
click at [643, 169] on button at bounding box center [646, 167] width 29 height 29
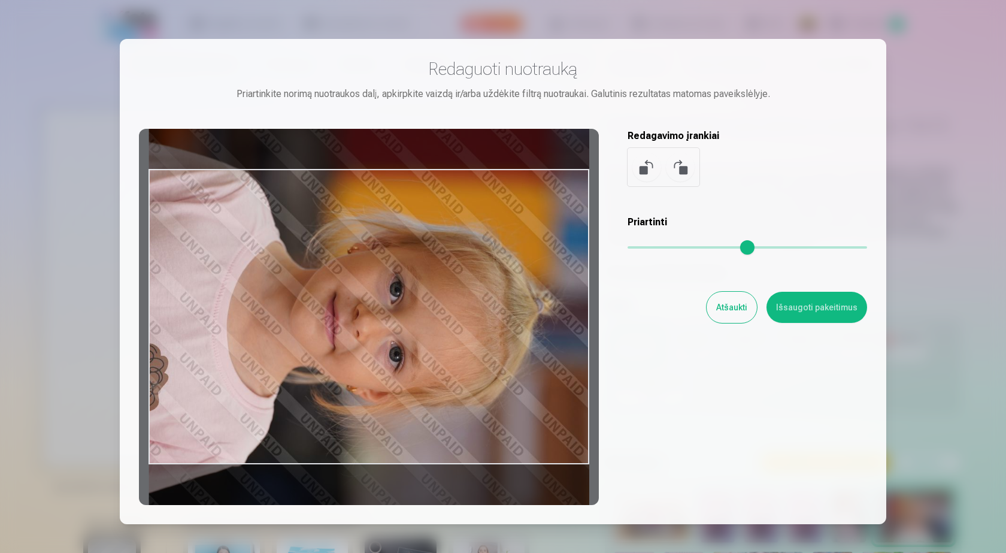
click at [827, 39] on div "Redaguoti nuotrauką Priartinkite norimą nuotraukos dalį, apkirpkite vaizdą ir/a…" at bounding box center [503, 281] width 767 height 485
